Goal: Information Seeking & Learning: Learn about a topic

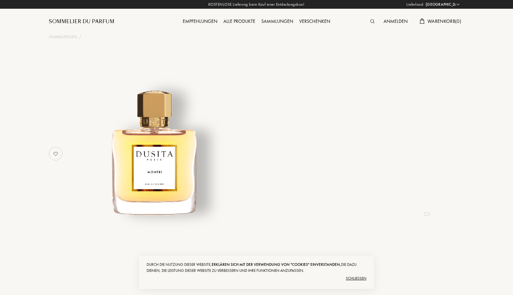
select select "US"
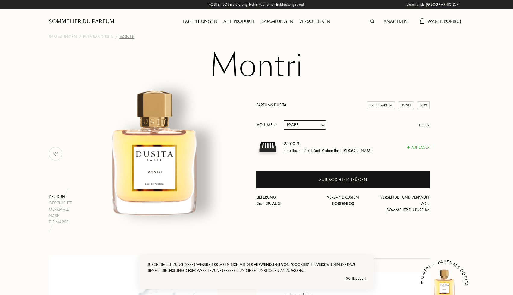
click at [93, 19] on div "Sommelier du Parfum" at bounding box center [82, 21] width 66 height 7
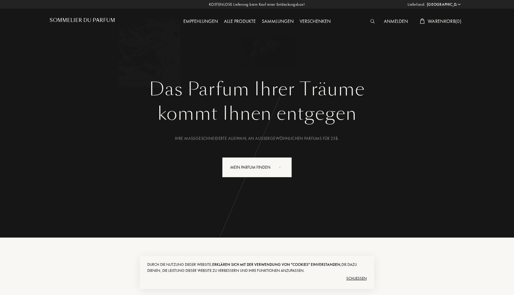
select select "US"
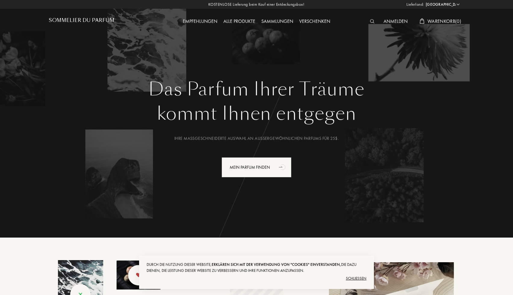
click at [247, 22] on div "Alle Produkte" at bounding box center [239, 22] width 38 height 8
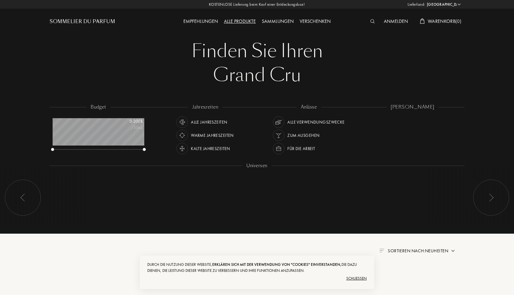
select select "US"
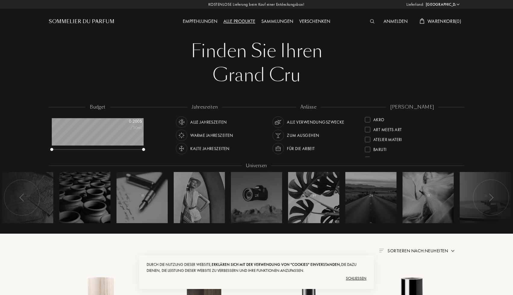
scroll to position [16, 0]
click at [372, 131] on div "Baruti" at bounding box center [376, 132] width 22 height 8
click at [100, 19] on div "Sommelier du Parfum" at bounding box center [82, 21] width 66 height 7
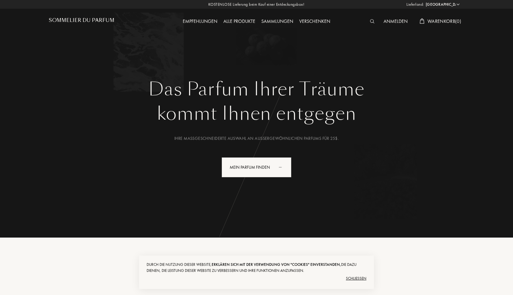
select select "US"
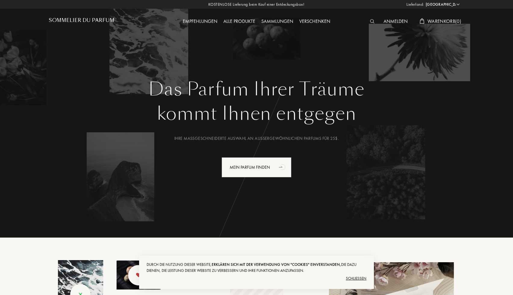
click at [248, 23] on div "Alle Produkte" at bounding box center [239, 22] width 38 height 8
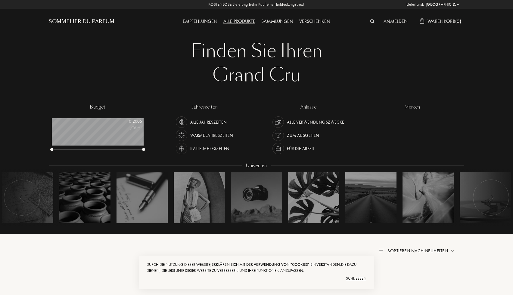
select select "US"
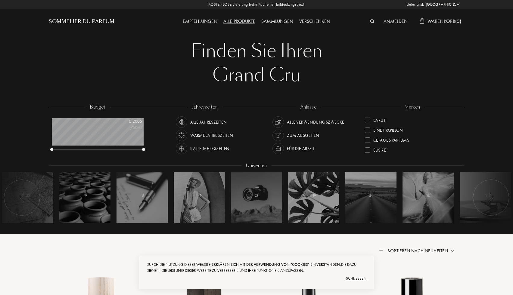
scroll to position [34, 0]
click at [396, 125] on div "Binet-Papillon" at bounding box center [388, 124] width 30 height 8
click at [367, 117] on div at bounding box center [367, 119] width 5 height 5
click at [384, 115] on div "Frassai" at bounding box center [380, 115] width 15 height 8
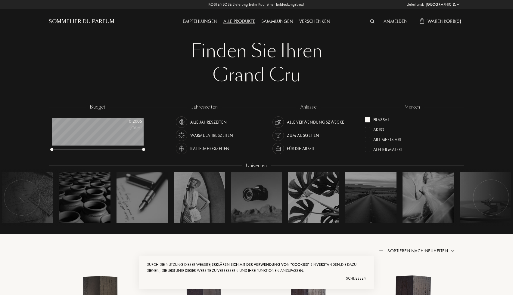
click at [369, 123] on div "Akro" at bounding box center [412, 128] width 95 height 10
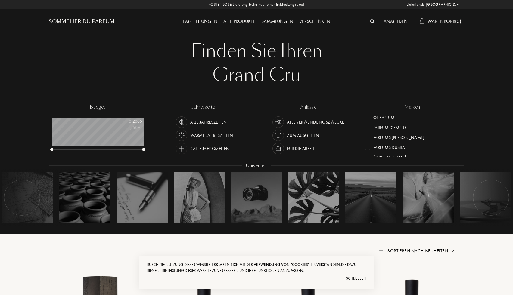
scroll to position [169, 0]
click at [407, 141] on div "Parfum d'Empire" at bounding box center [412, 138] width 95 height 10
click at [367, 119] on div at bounding box center [367, 119] width 5 height 5
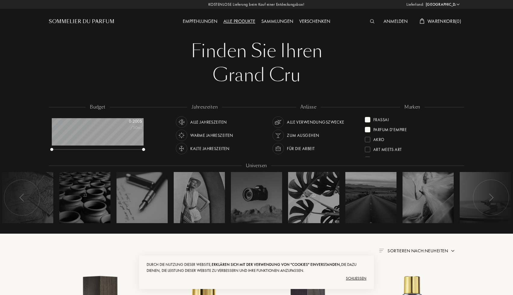
click at [367, 119] on div at bounding box center [367, 119] width 5 height 5
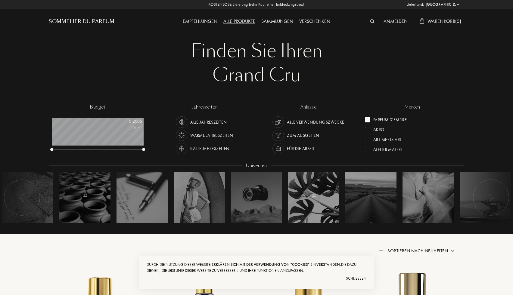
click at [369, 121] on div at bounding box center [367, 119] width 5 height 5
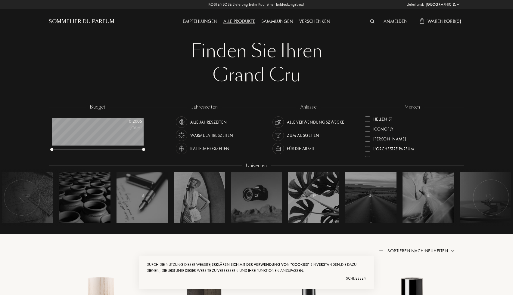
click at [391, 138] on div "[PERSON_NAME]" at bounding box center [389, 138] width 32 height 8
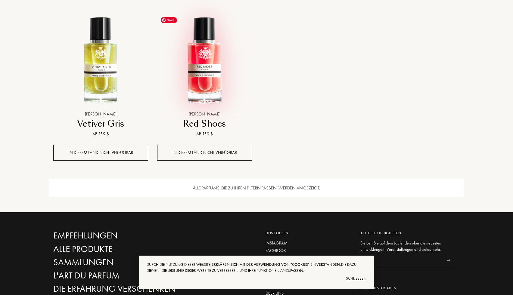
click at [197, 79] on img at bounding box center [205, 61] width 94 height 94
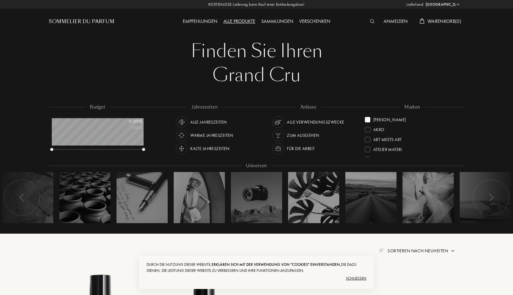
click at [369, 116] on div "[PERSON_NAME]" at bounding box center [385, 119] width 41 height 8
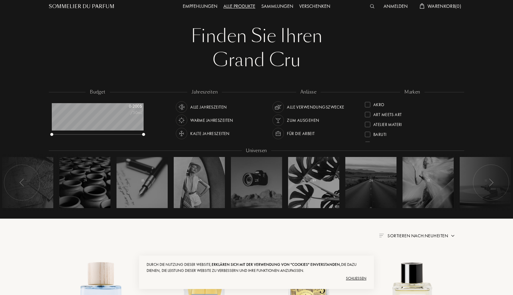
click at [410, 58] on div "Grand Cru" at bounding box center [256, 60] width 406 height 24
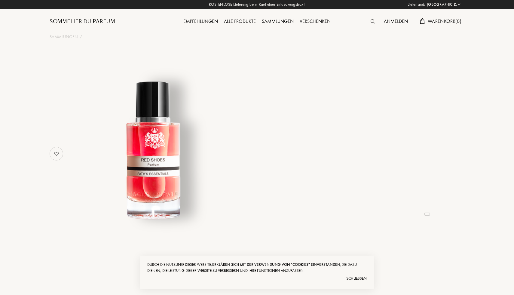
select select "US"
